Goal: Check status: Check status

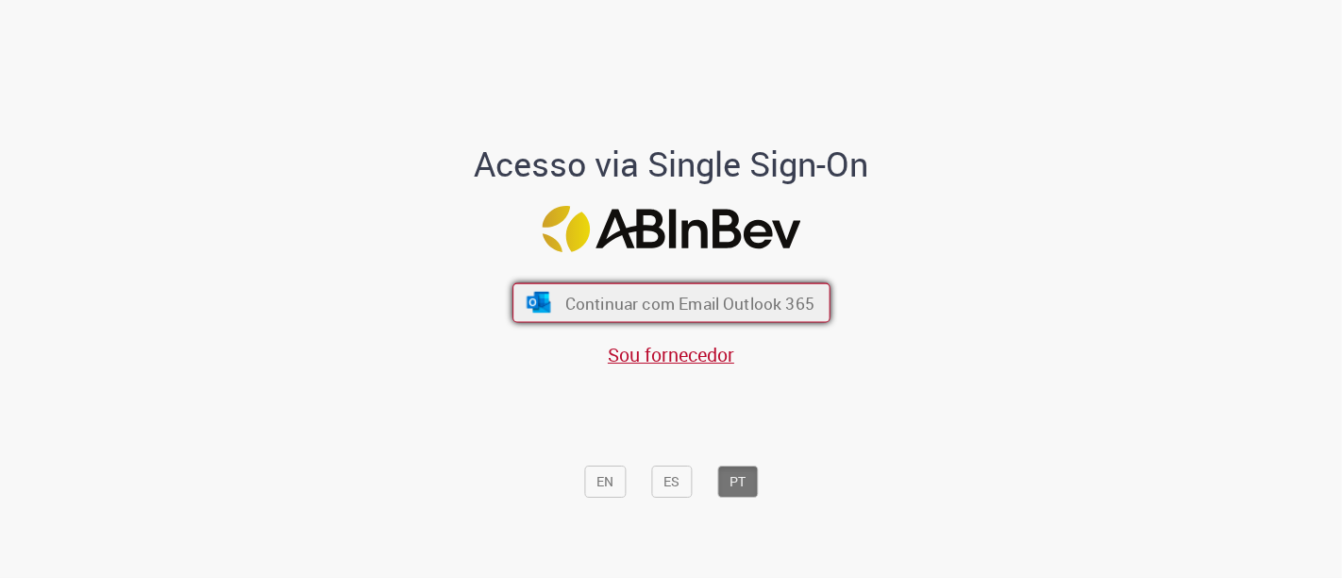
click at [676, 313] on button "Continuar com Email Outlook 365" at bounding box center [672, 303] width 318 height 40
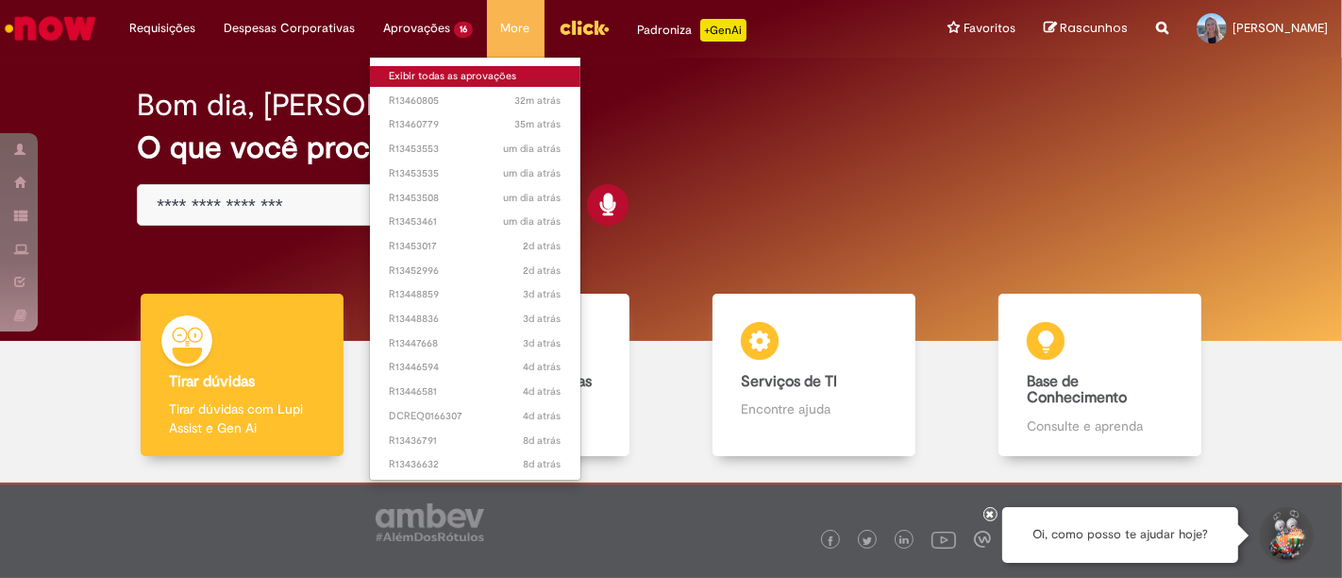
click at [447, 75] on link "Exibir todas as aprovações" at bounding box center [475, 76] width 211 height 21
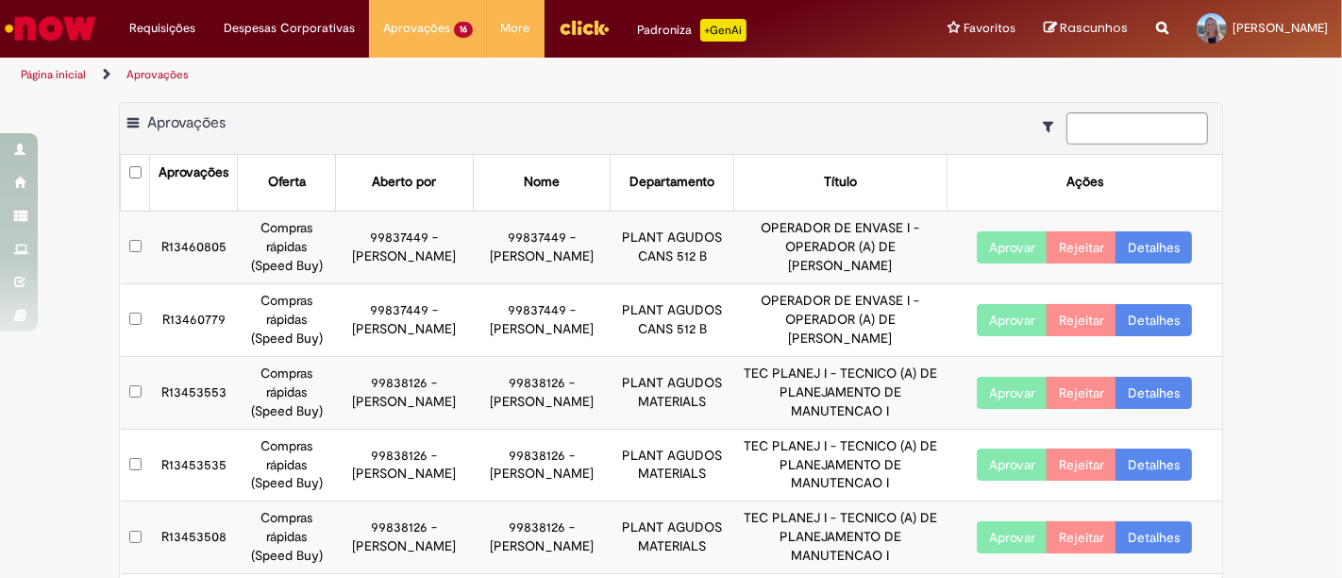
drag, startPoint x: 391, startPoint y: 253, endPoint x: 413, endPoint y: 303, distance: 54.9
click at [410, 272] on td "99837449 - [PERSON_NAME]" at bounding box center [405, 247] width 138 height 73
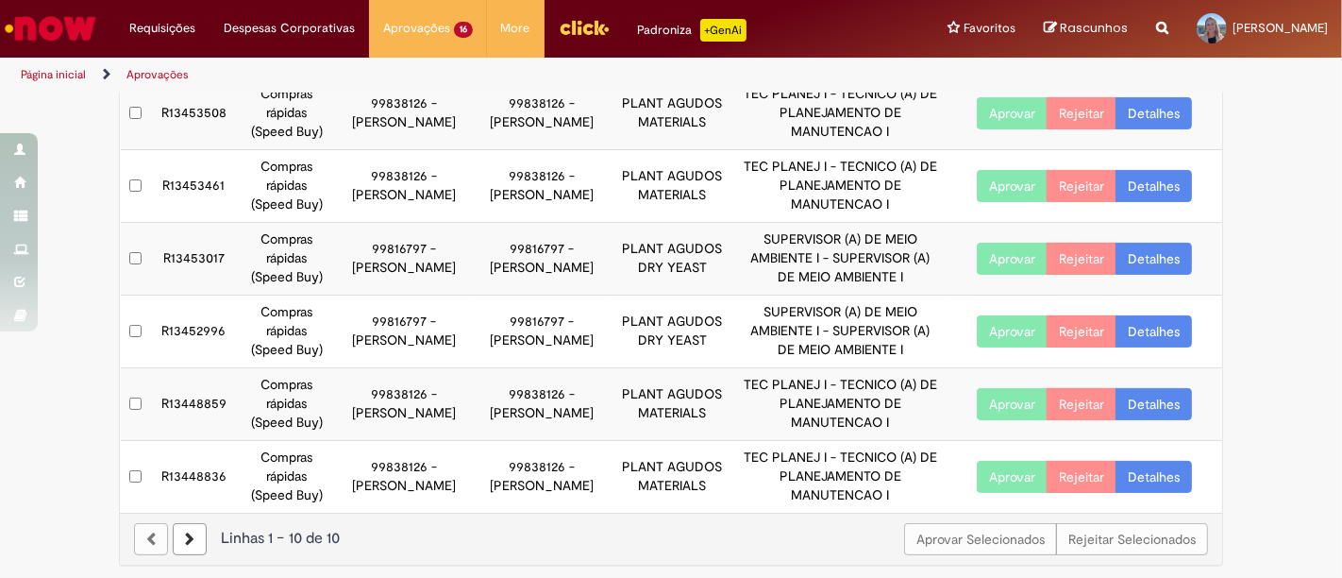
scroll to position [426, 0]
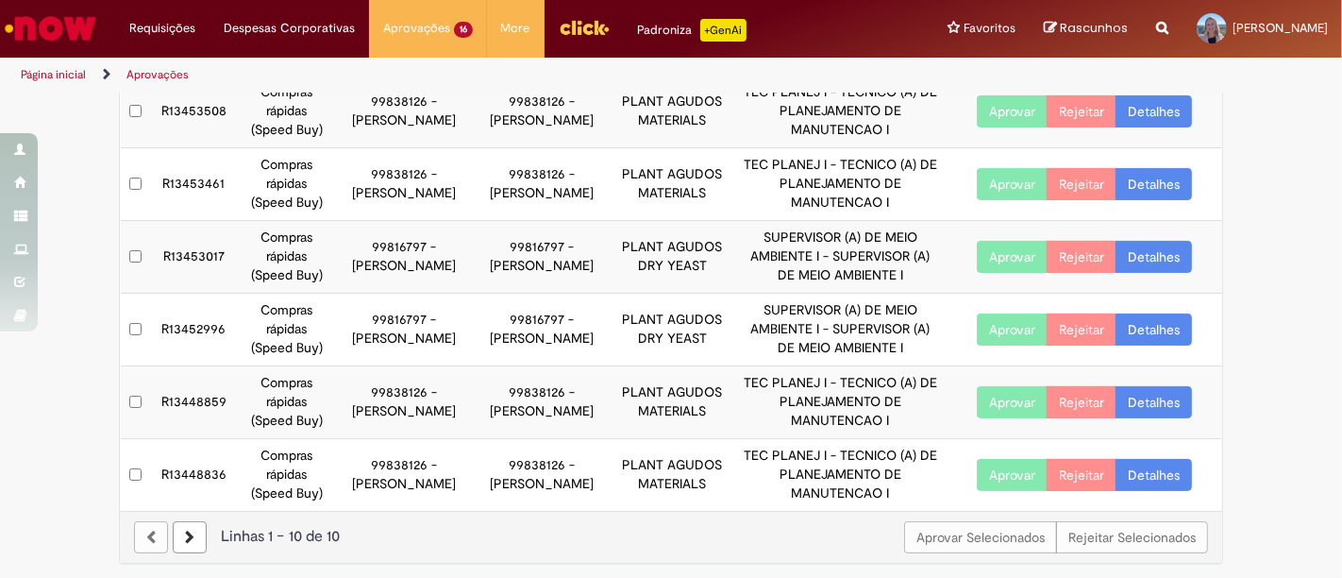
click at [178, 543] on link at bounding box center [190, 537] width 34 height 32
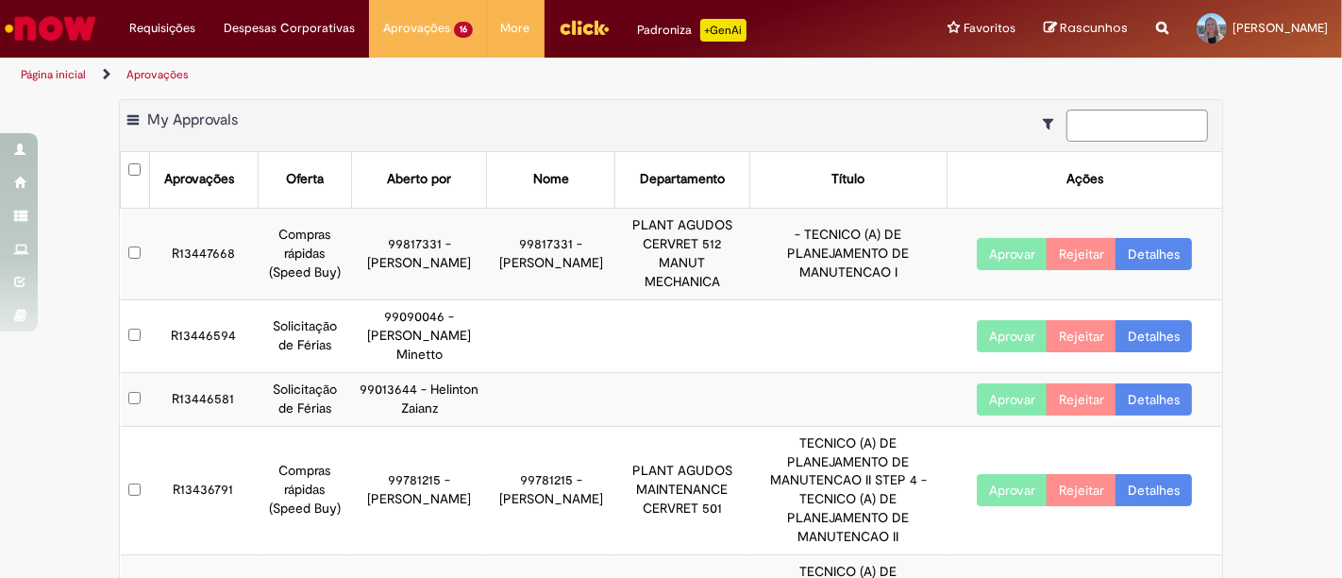
scroll to position [0, 0]
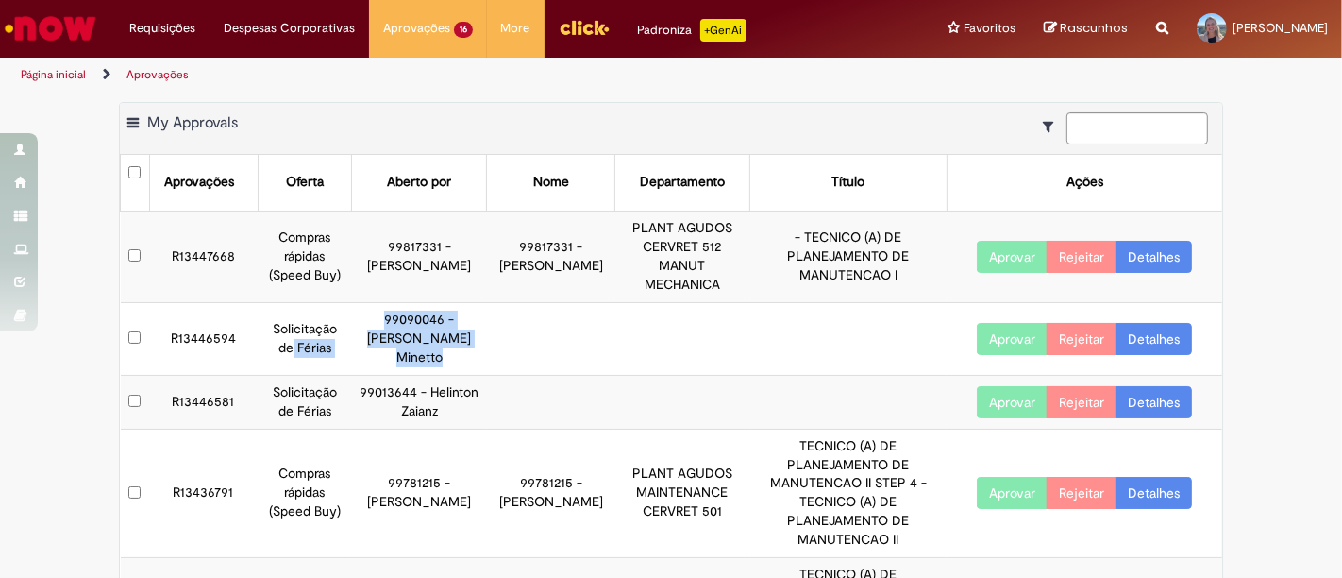
drag, startPoint x: 345, startPoint y: 318, endPoint x: 463, endPoint y: 377, distance: 130.9
click at [463, 375] on tr "R13446594 Solicitação de Férias 99090046 - [PERSON_NAME] Minetto Aprovar Rejeit…" at bounding box center [672, 338] width 1103 height 73
click at [487, 375] on td at bounding box center [550, 338] width 127 height 73
drag, startPoint x: 455, startPoint y: 422, endPoint x: 361, endPoint y: 332, distance: 130.2
click at [361, 394] on td "99013644 - Helinton Zaianz" at bounding box center [419, 402] width 135 height 54
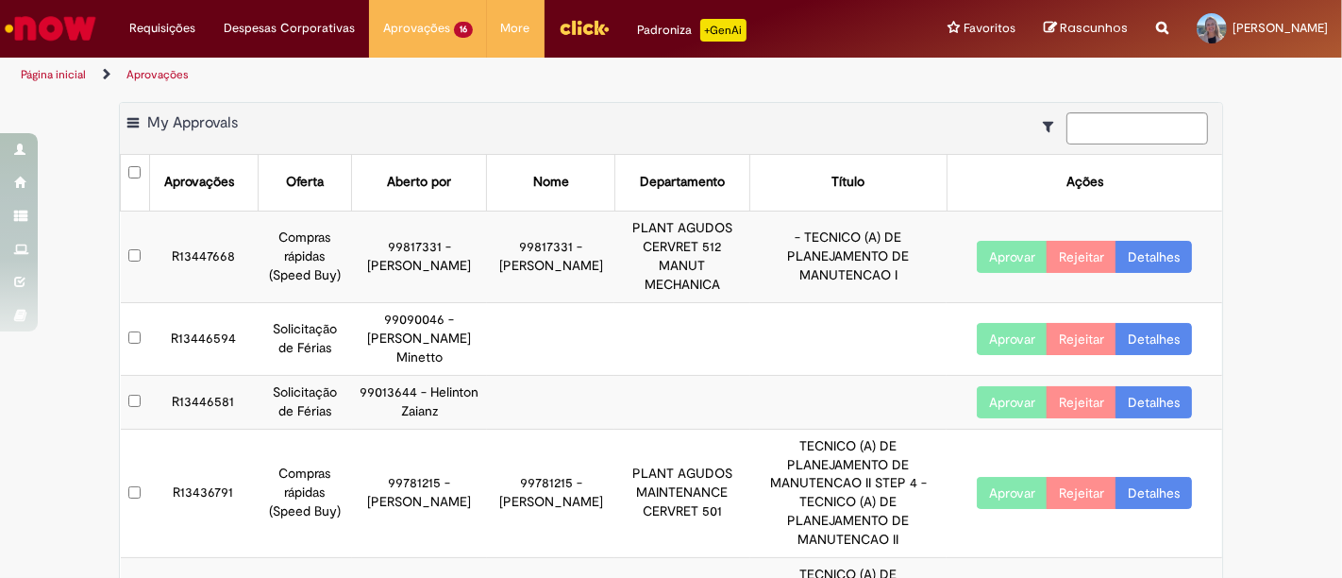
click at [363, 331] on td "99090046 - [PERSON_NAME] Minetto" at bounding box center [419, 338] width 135 height 73
click at [1014, 353] on button "Aprovar" at bounding box center [1012, 339] width 71 height 32
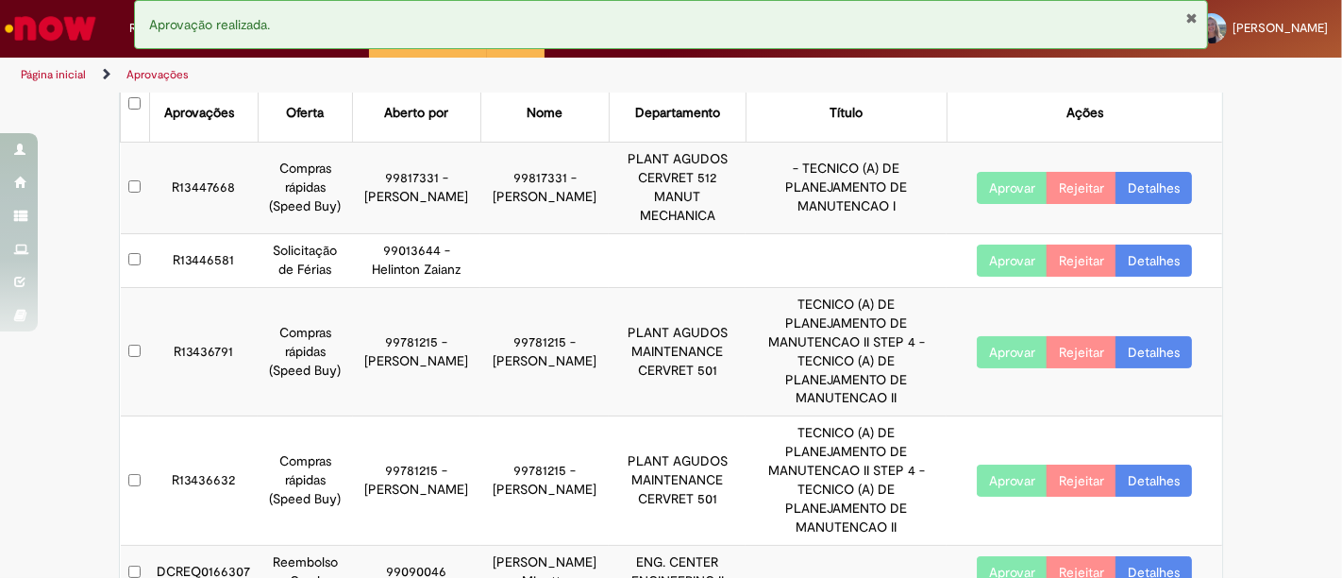
scroll to position [102, 0]
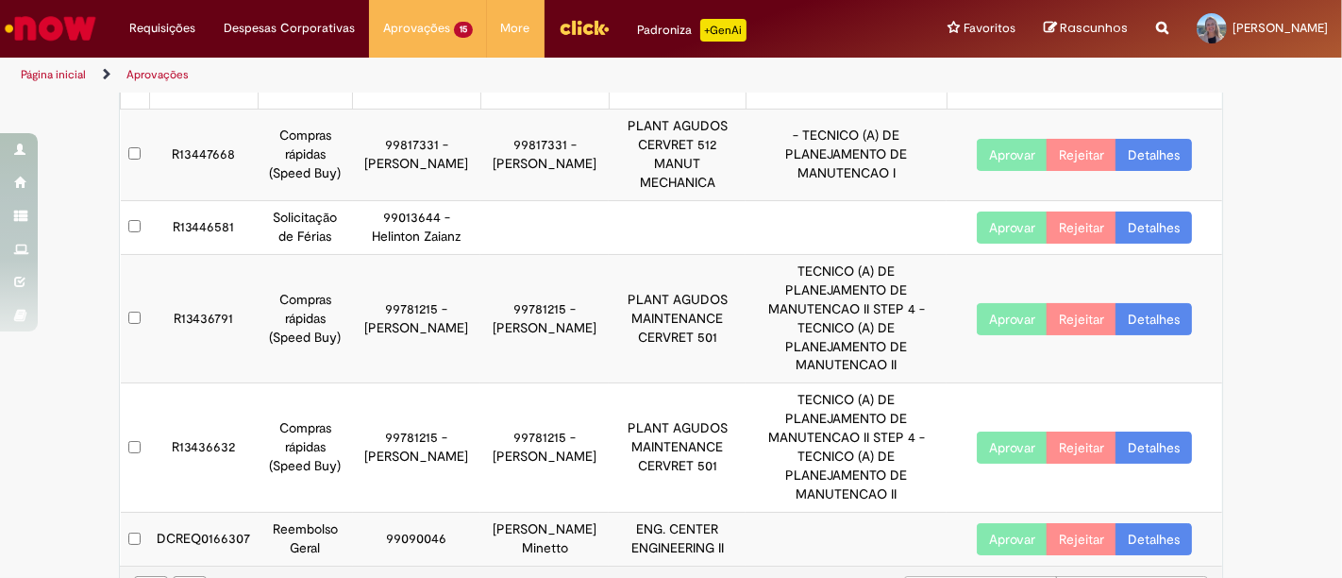
click at [994, 523] on button "Aprovar" at bounding box center [1012, 539] width 71 height 32
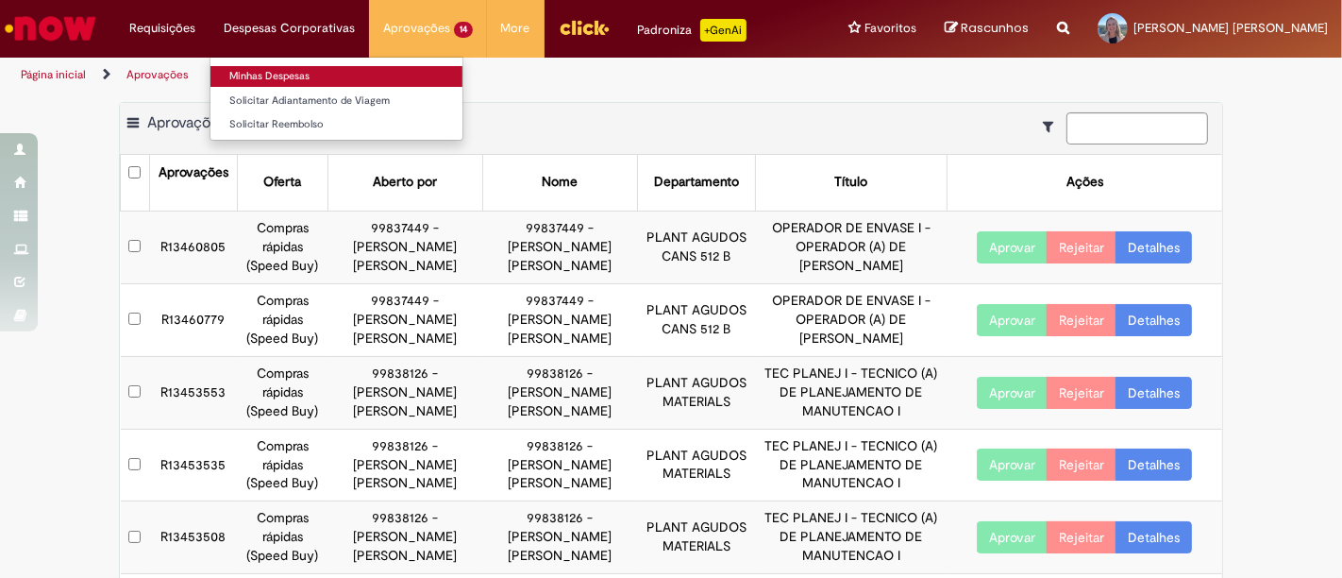
click at [307, 78] on link "Minhas Despesas" at bounding box center [337, 76] width 252 height 21
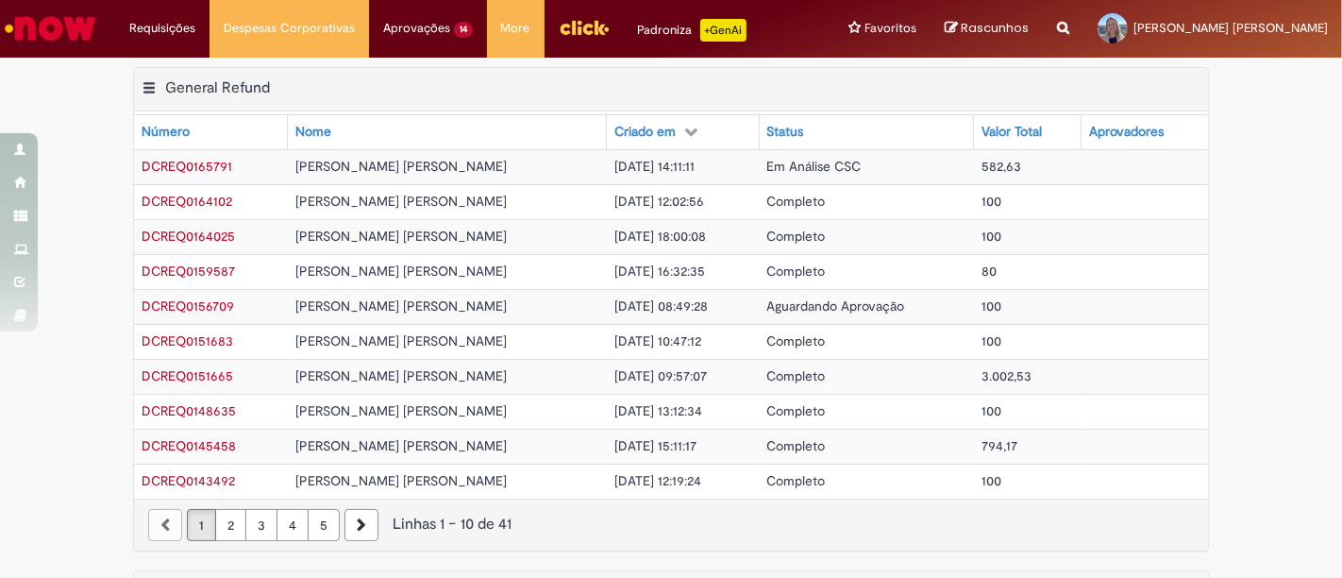
click at [806, 163] on span "Em Análise CSC" at bounding box center [814, 166] width 94 height 17
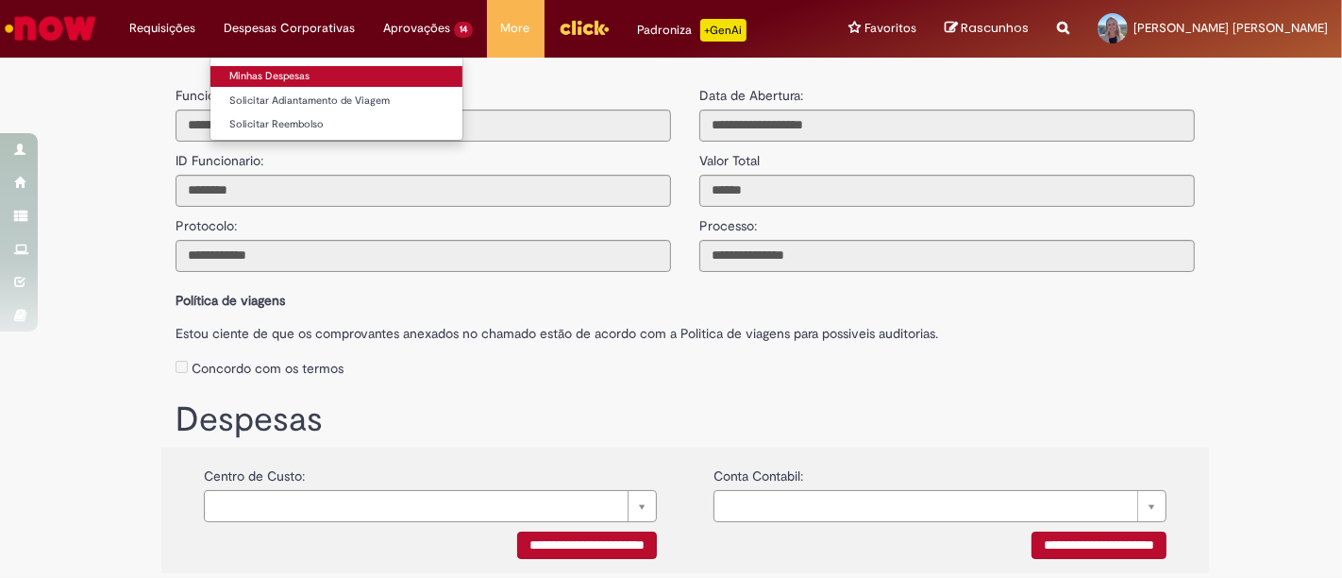
click at [297, 70] on link "Minhas Despesas" at bounding box center [337, 76] width 252 height 21
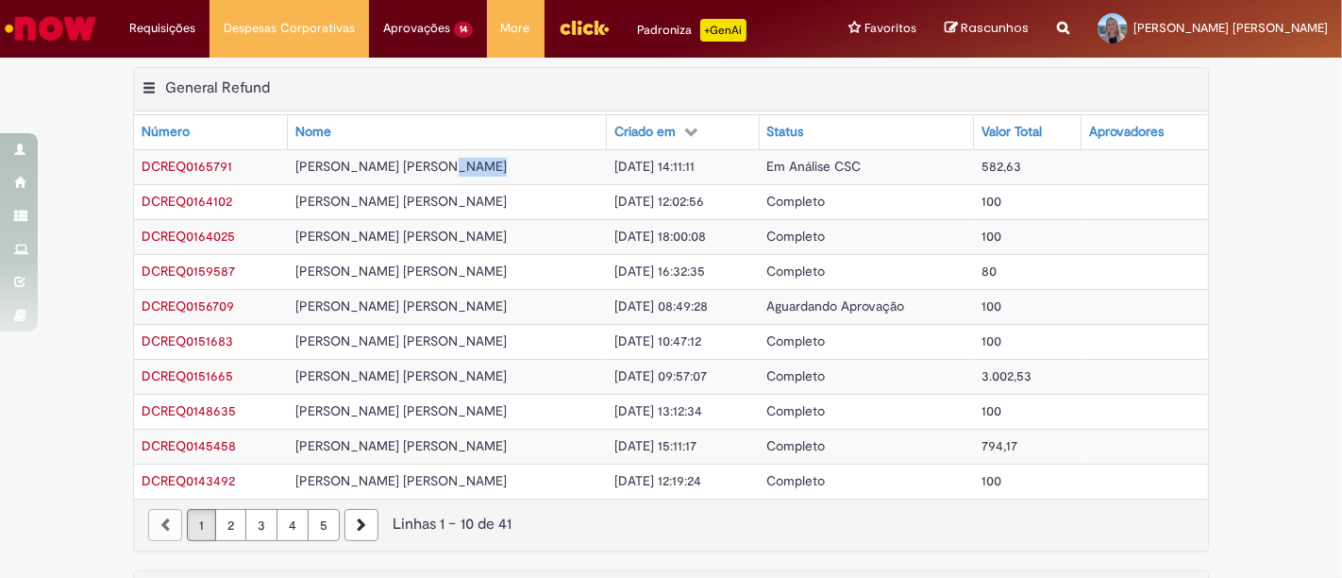
drag, startPoint x: 434, startPoint y: 160, endPoint x: 543, endPoint y: 160, distance: 108.6
click at [543, 160] on tr "DCREQ0165791 Barbara Rezende Leite Silva 21/08/2025 14:11:11 Em Análise CSC 582…" at bounding box center [671, 166] width 1074 height 35
click at [668, 158] on td "21/08/2025 14:11:11" at bounding box center [683, 166] width 153 height 35
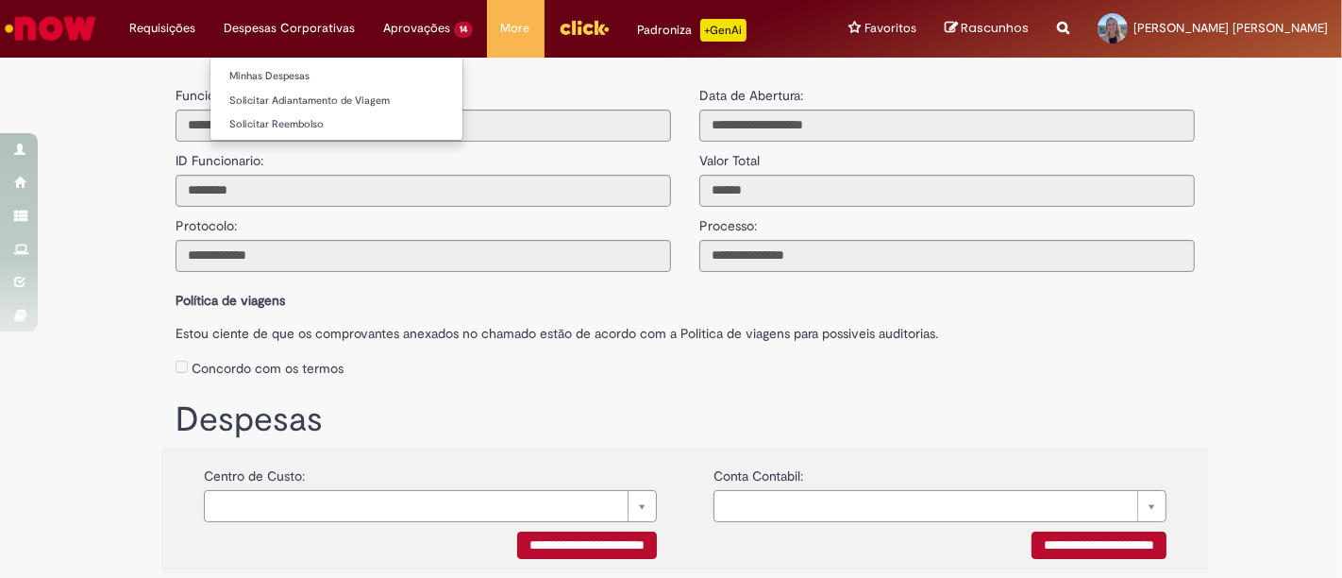
click at [210, 32] on li "Despesas Corporativas Minhas Despesas Solicitar Adiantamento de Viagem Solicita…" at bounding box center [162, 28] width 94 height 57
click at [304, 73] on link "Minhas Despesas" at bounding box center [337, 76] width 252 height 21
